Goal: Check status: Check status

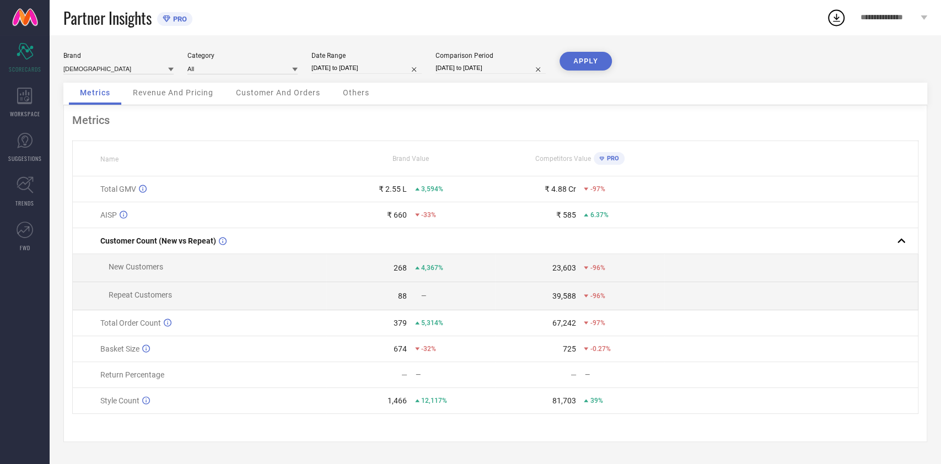
click at [370, 69] on input "[DATE] to [DATE]" at bounding box center [366, 68] width 110 height 12
select select "7"
select select "2025"
select select "8"
select select "2025"
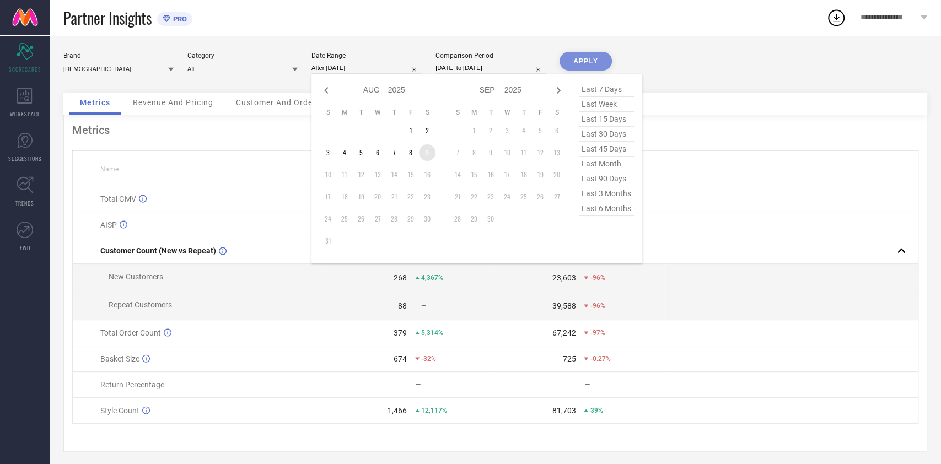
click at [419, 152] on td "9" at bounding box center [427, 152] width 17 height 17
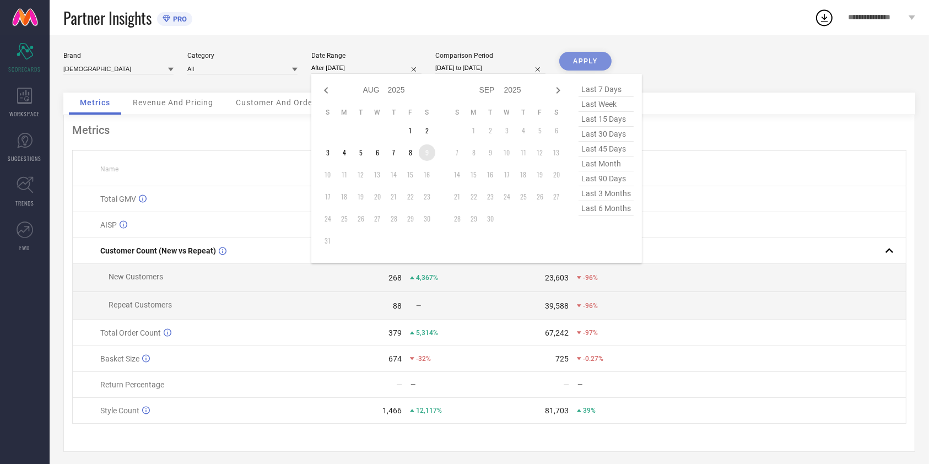
type input "[DATE] to [DATE]"
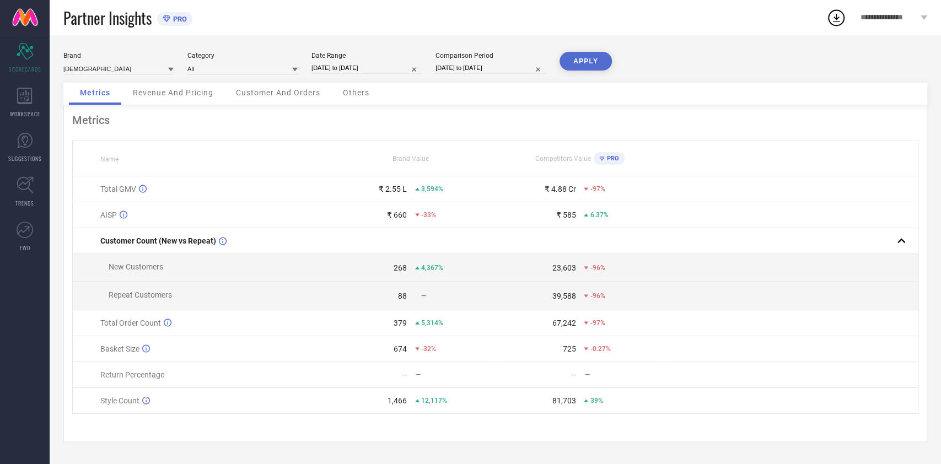
click at [569, 66] on button "APPLY" at bounding box center [585, 61] width 52 height 19
